Goal: Communication & Community: Answer question/provide support

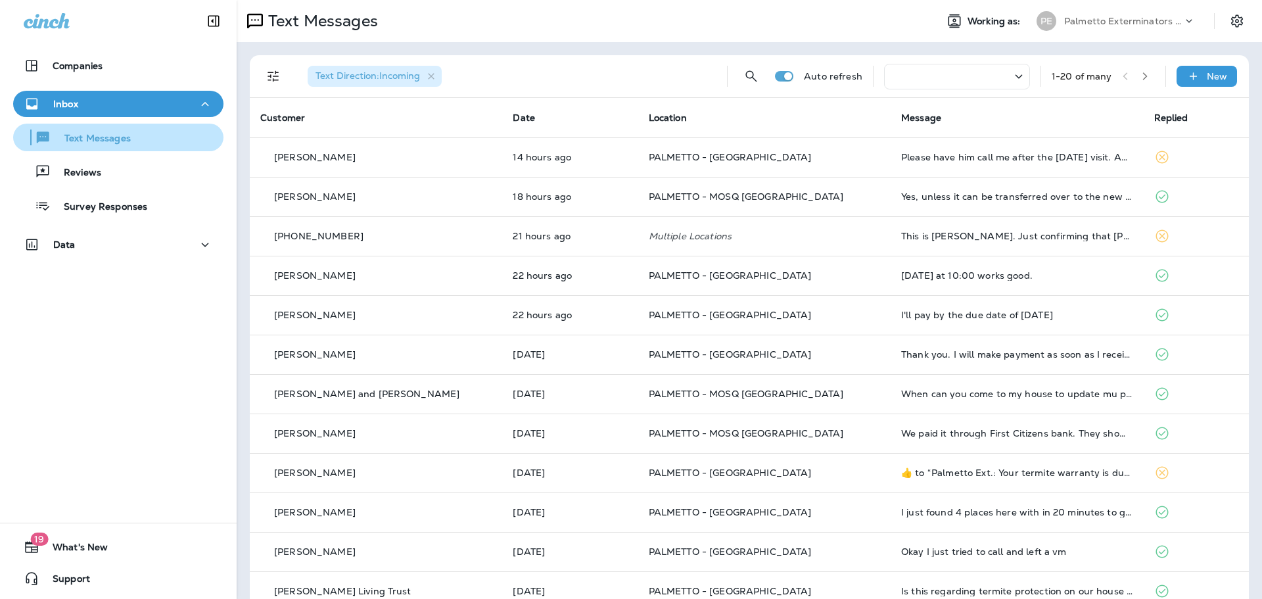
click at [85, 129] on div "Text Messages" at bounding box center [74, 138] width 112 height 20
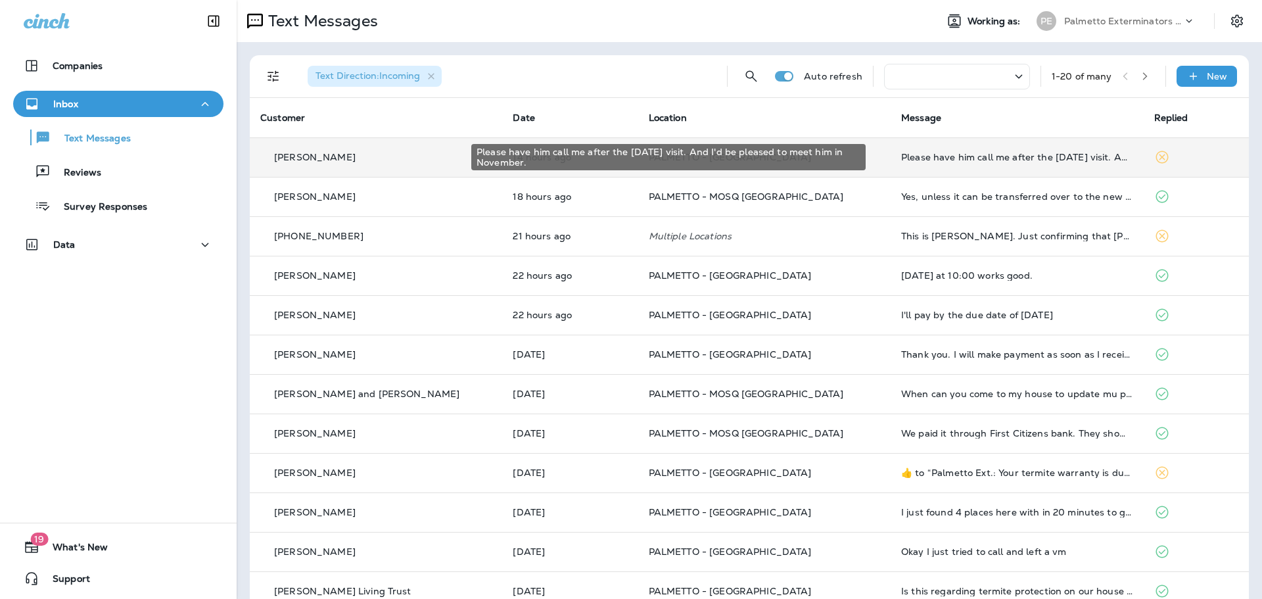
click at [984, 160] on div "Please have him call me after the [DATE] visit. And I'd be pleased to meet him …" at bounding box center [1016, 157] width 231 height 11
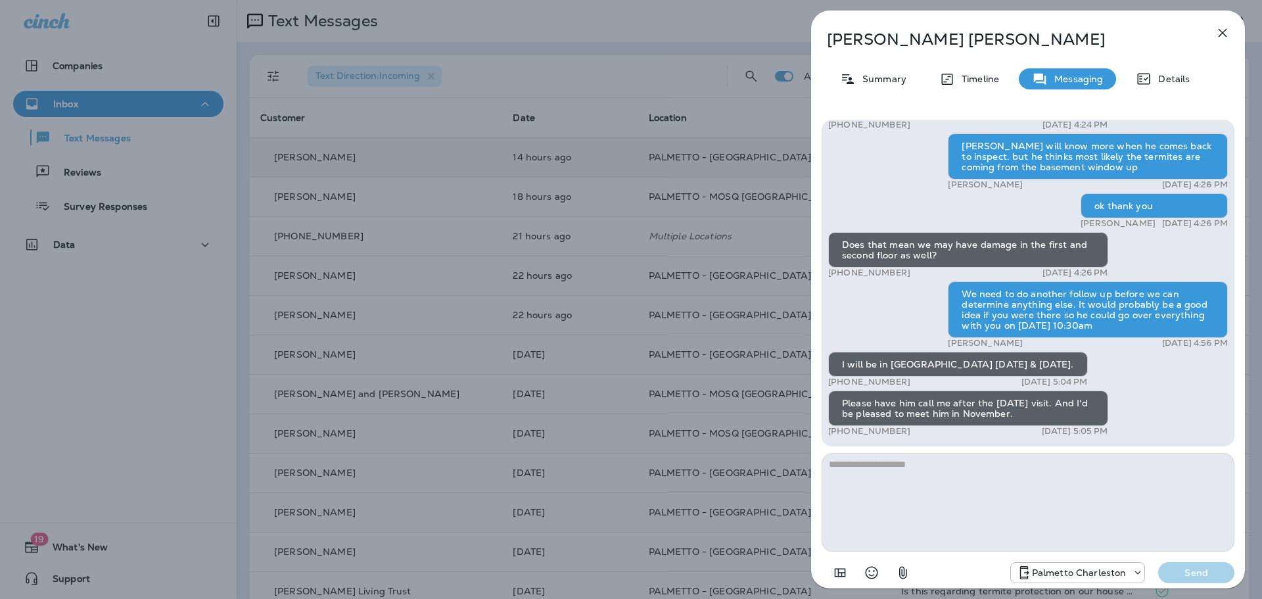
click at [938, 465] on textarea at bounding box center [1028, 502] width 413 height 99
type textarea "*"
type textarea "**********"
click at [1175, 571] on p "Send" at bounding box center [1196, 573] width 55 height 12
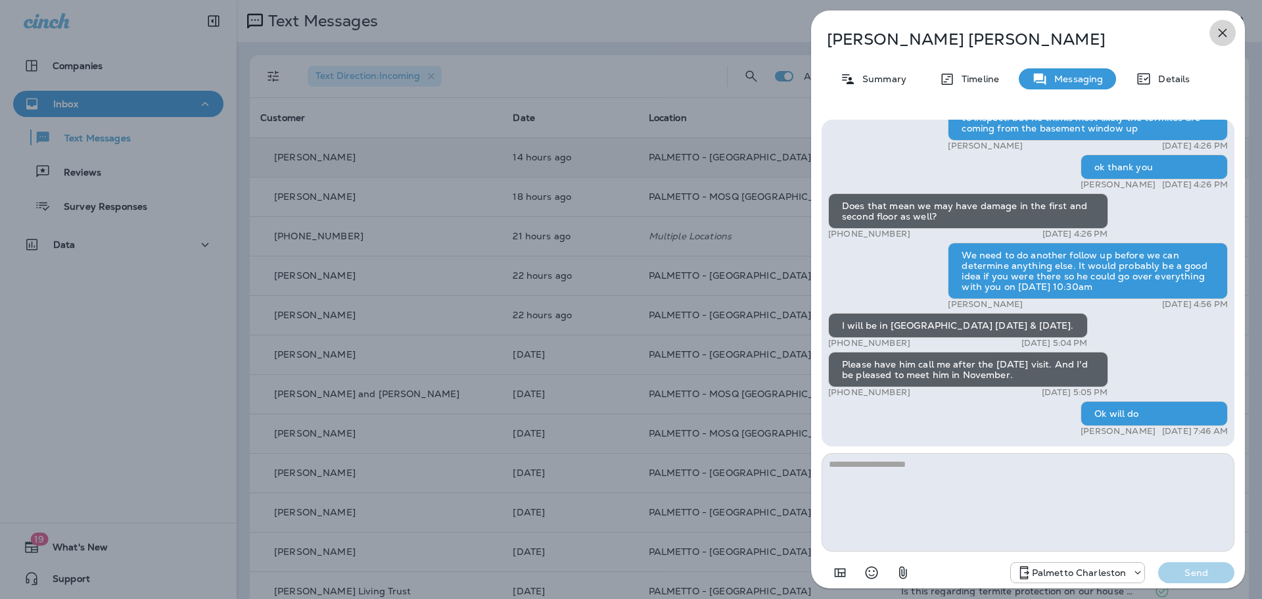
click at [1221, 34] on icon "button" at bounding box center [1223, 33] width 9 height 9
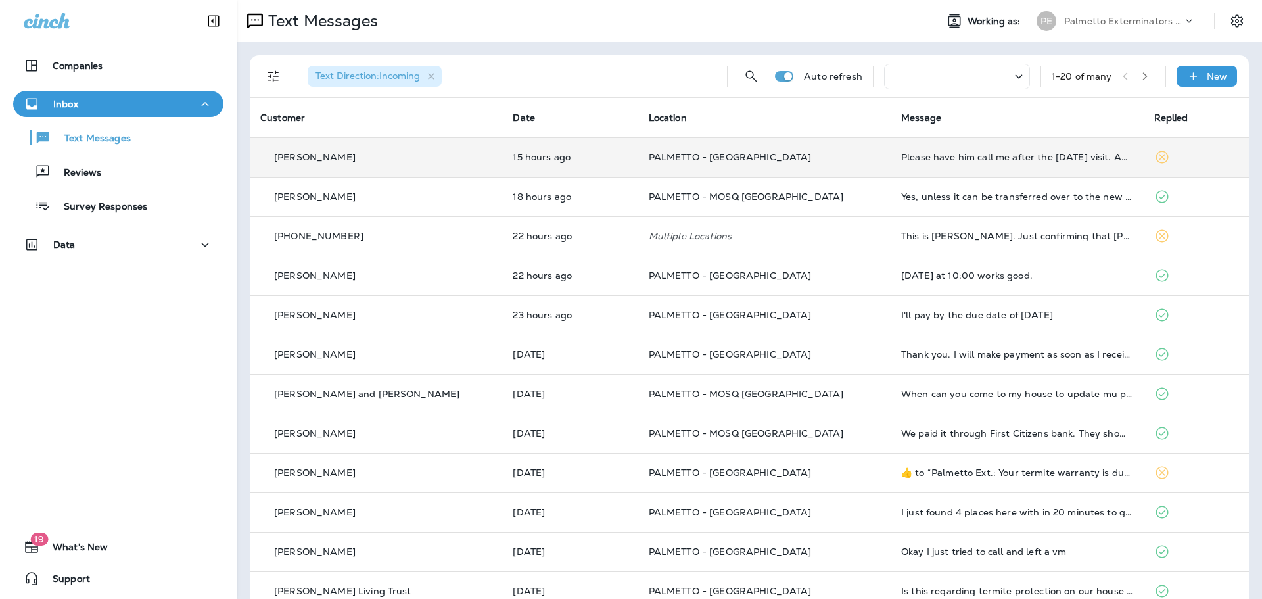
click at [1014, 151] on td "Please have him call me after the [DATE] visit. And I'd be pleased to meet him …" at bounding box center [1017, 156] width 252 height 39
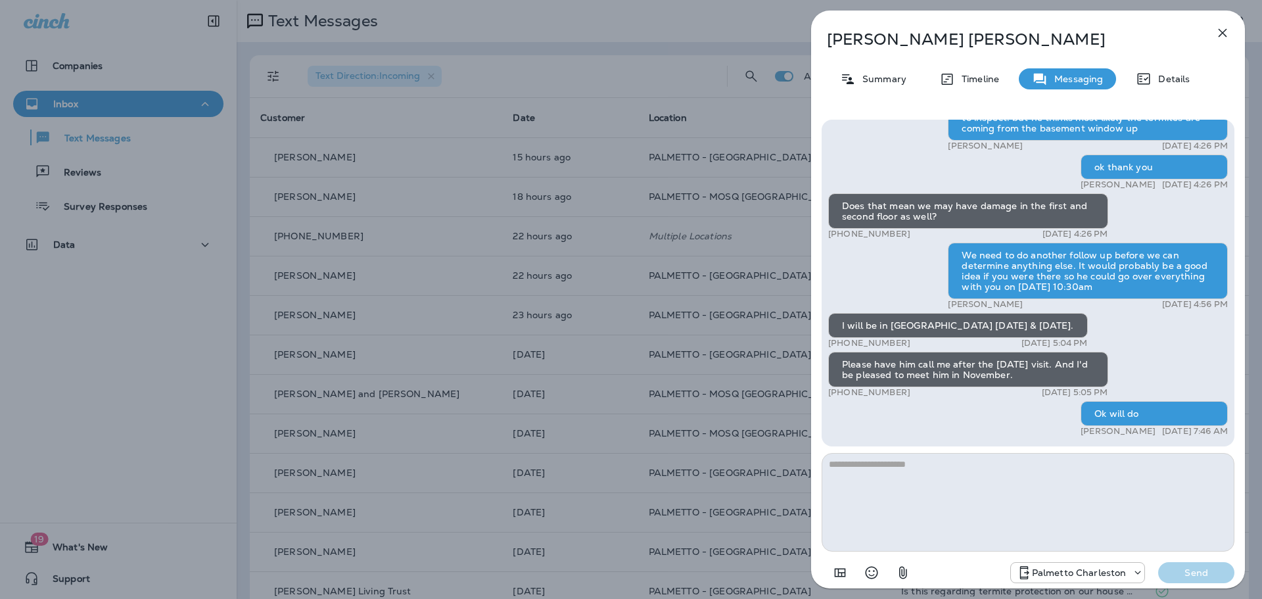
click at [1225, 31] on icon "button" at bounding box center [1223, 33] width 9 height 9
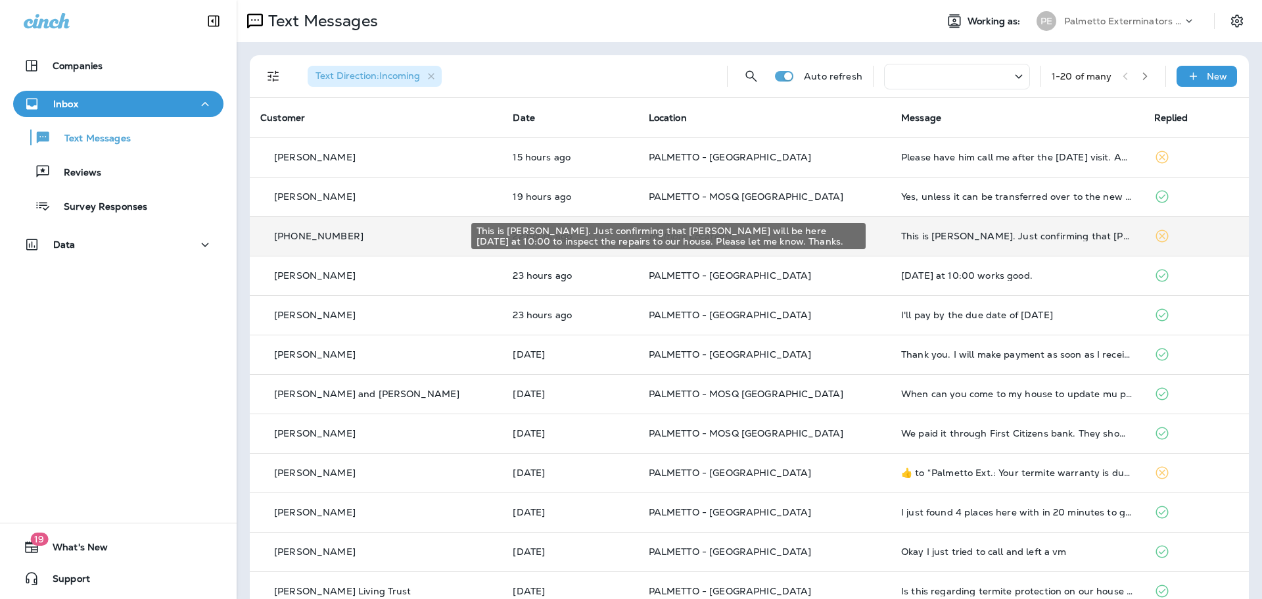
click at [989, 239] on div "This is [PERSON_NAME]. Just confirming that [PERSON_NAME] will be here [DATE] a…" at bounding box center [1016, 236] width 231 height 11
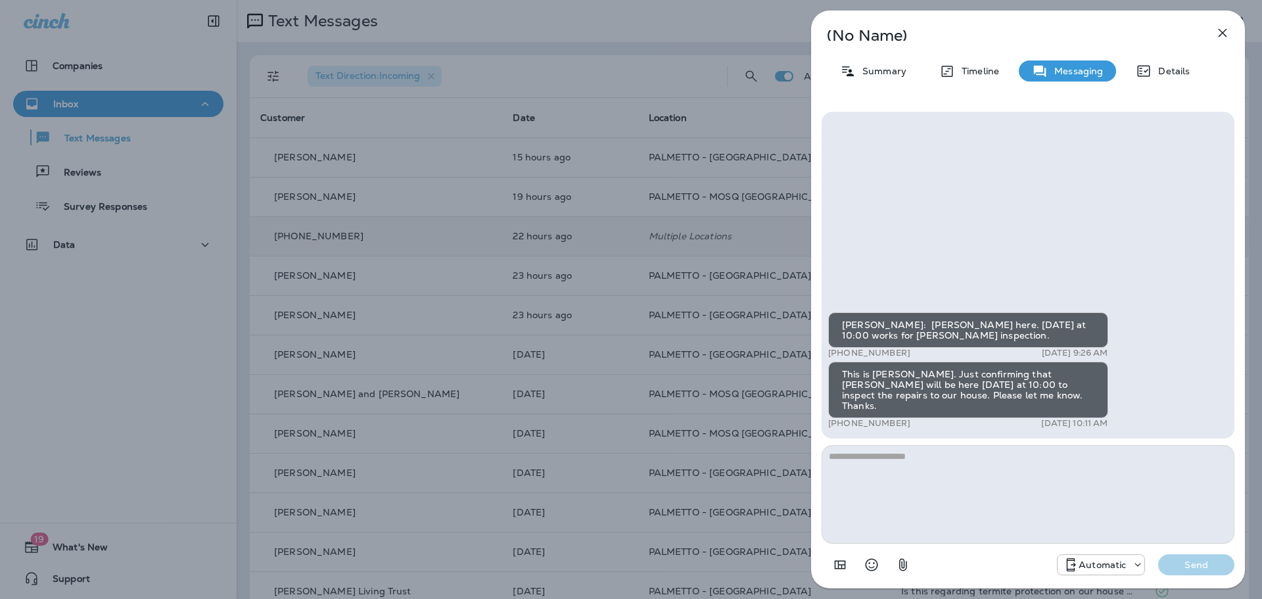
click at [981, 458] on textarea at bounding box center [1028, 494] width 413 height 99
type textarea "**********"
click at [1203, 554] on button "Send" at bounding box center [1196, 564] width 76 height 21
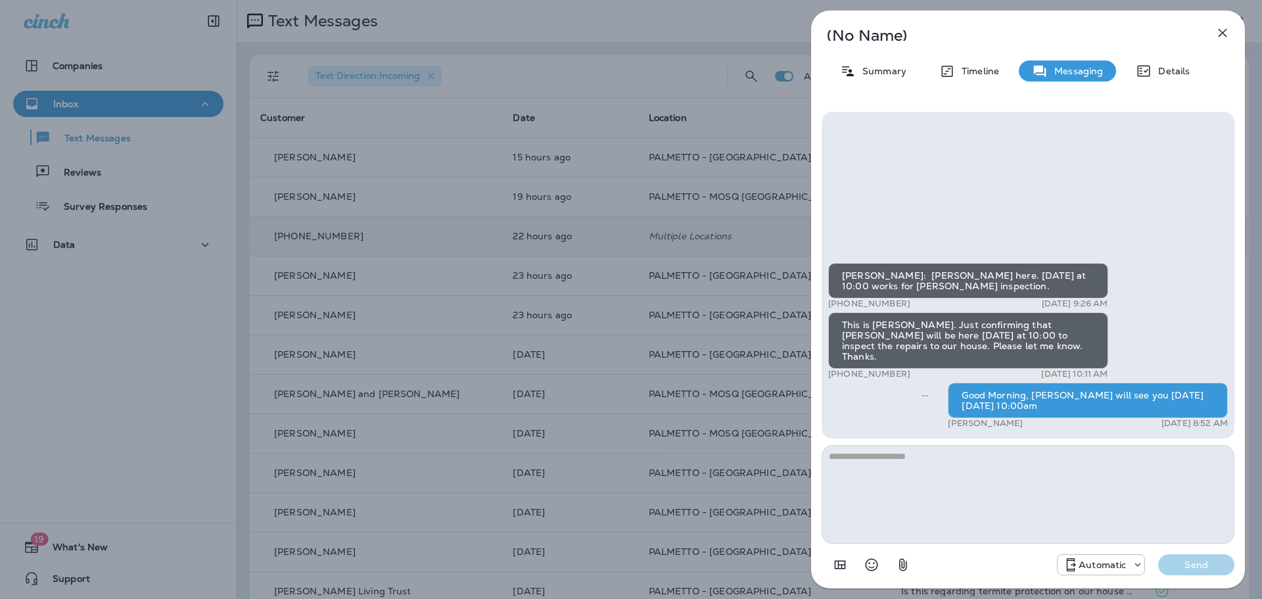
click at [1217, 30] on icon "button" at bounding box center [1223, 33] width 16 height 16
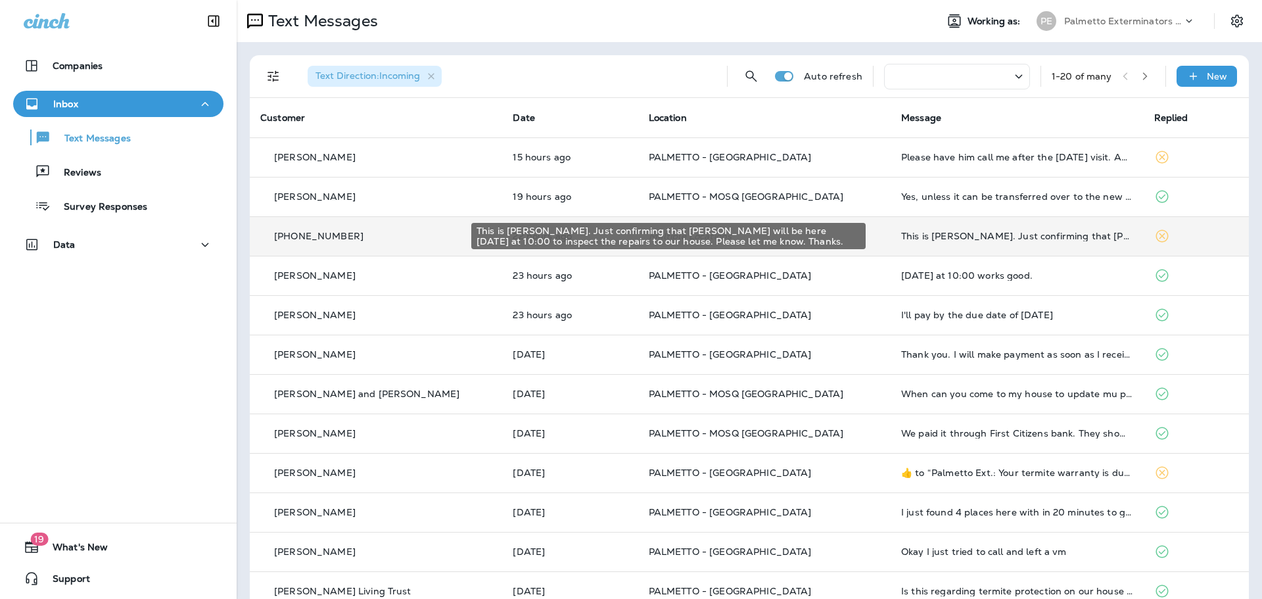
click at [953, 236] on div "This is [PERSON_NAME]. Just confirming that [PERSON_NAME] will be here [DATE] a…" at bounding box center [1016, 236] width 231 height 11
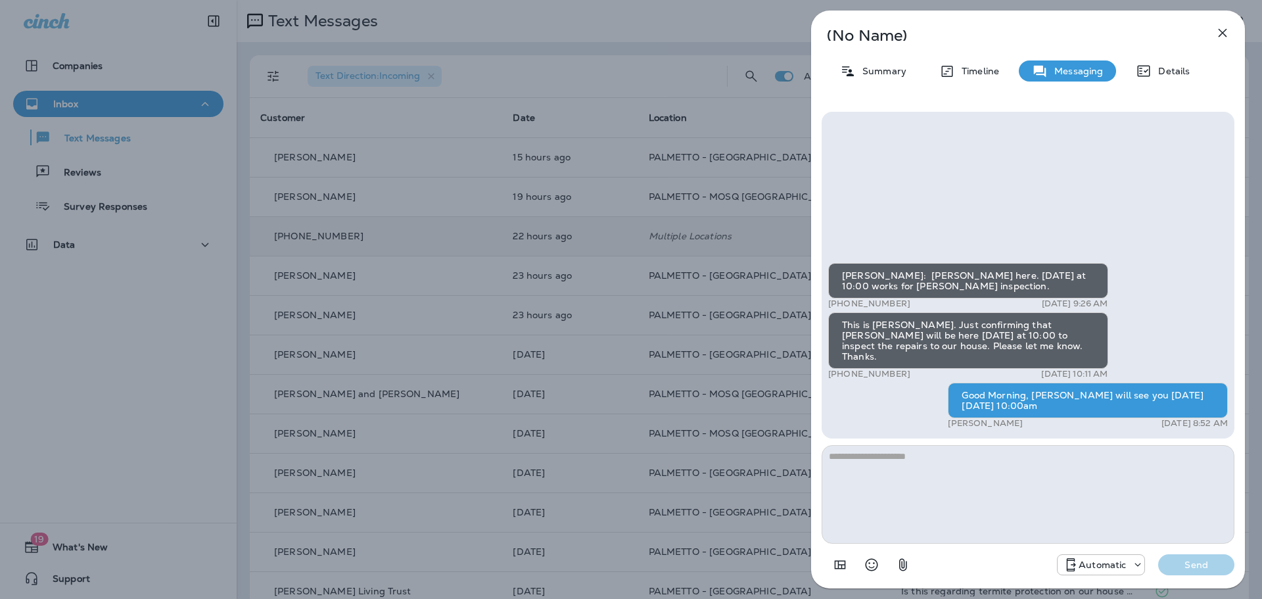
click at [1217, 35] on icon "button" at bounding box center [1223, 33] width 16 height 16
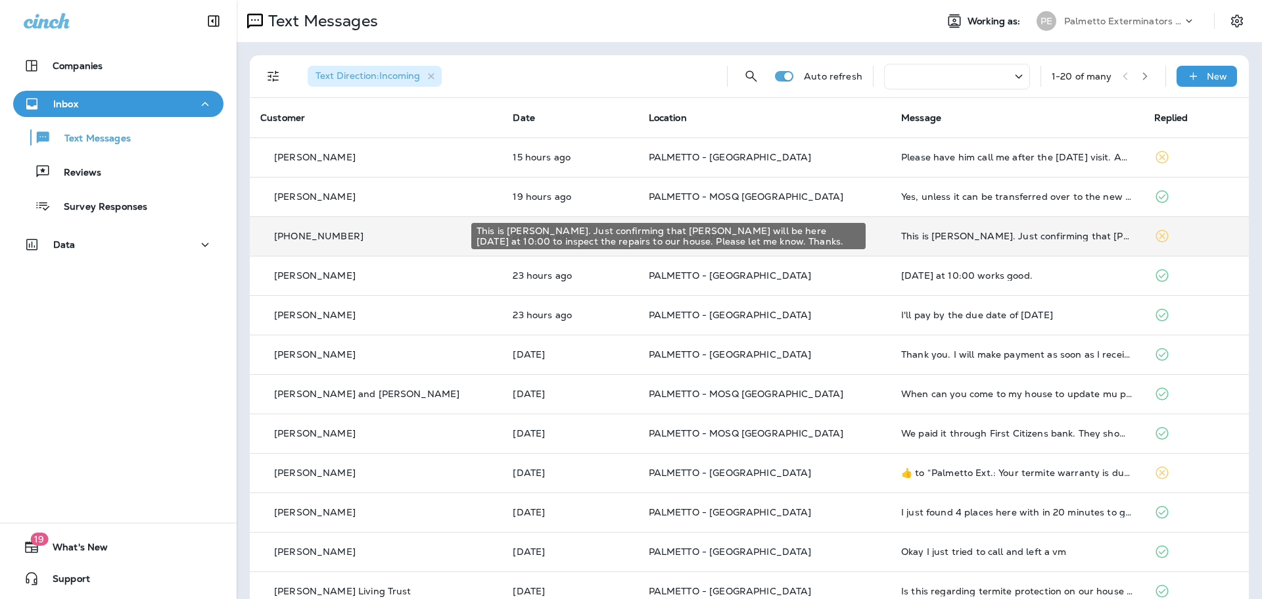
click at [1070, 237] on div "This is [PERSON_NAME]. Just confirming that [PERSON_NAME] will be here [DATE] a…" at bounding box center [1016, 236] width 231 height 11
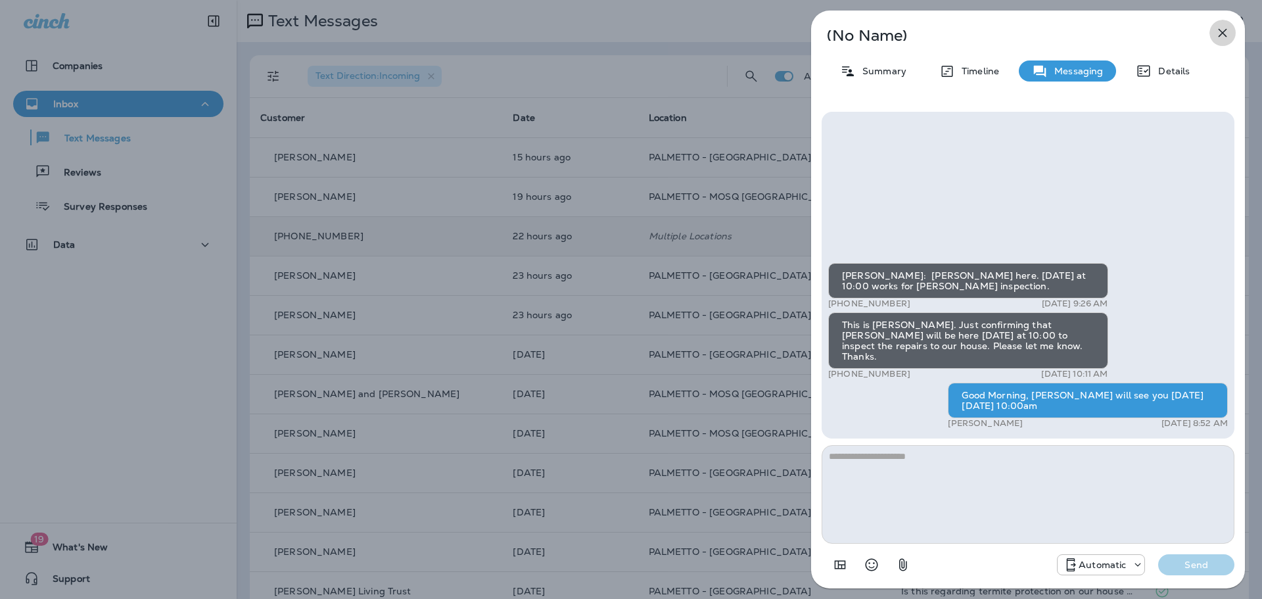
click at [1219, 30] on icon "button" at bounding box center [1223, 33] width 9 height 9
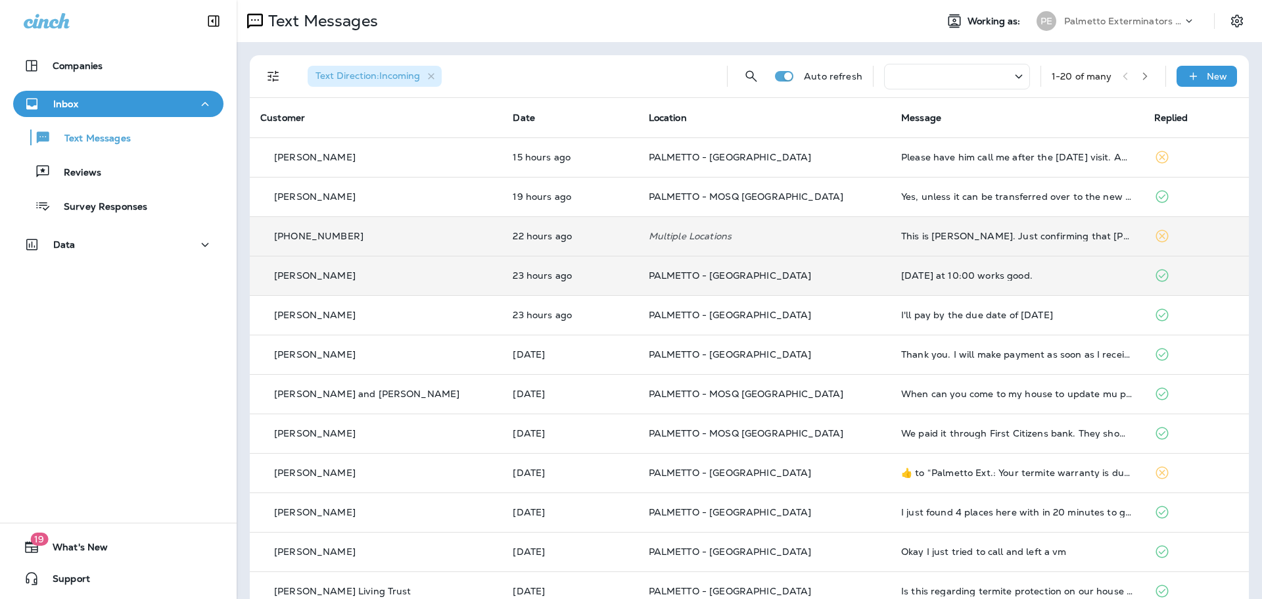
click at [939, 271] on div "[DATE] at 10:00 works good." at bounding box center [1016, 275] width 231 height 11
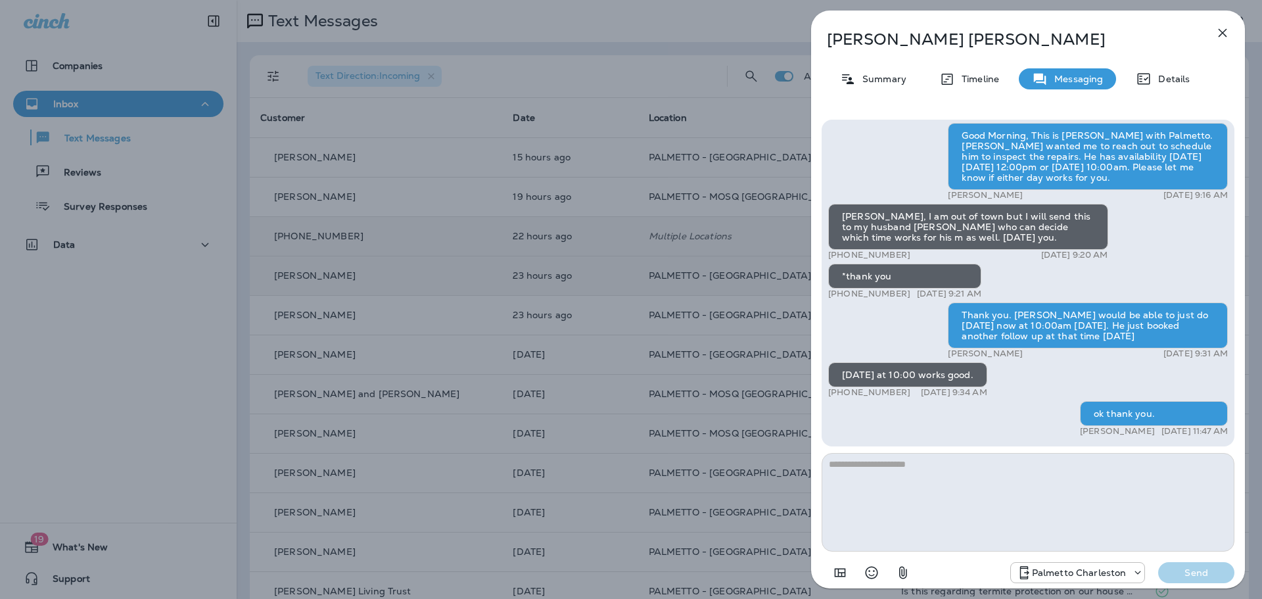
click at [1227, 34] on icon "button" at bounding box center [1223, 33] width 16 height 16
